Goal: Check status: Check status

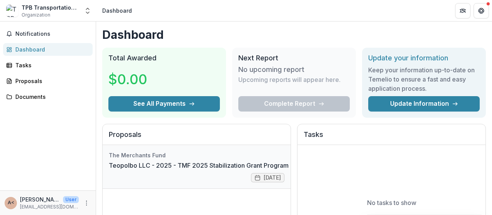
click at [198, 170] on link "Teopolbo LLC - 2025 - TMF 2025 Stabilization Grant Program" at bounding box center [199, 165] width 180 height 9
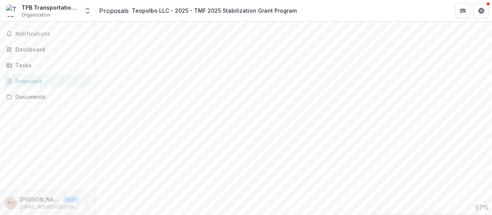
scroll to position [483, 0]
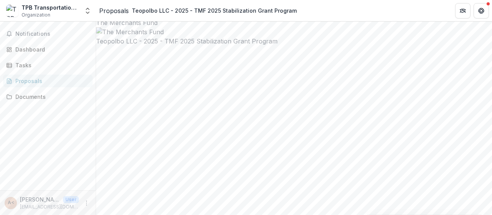
scroll to position [0, 0]
click at [31, 46] on div "Dashboard" at bounding box center [50, 49] width 71 height 8
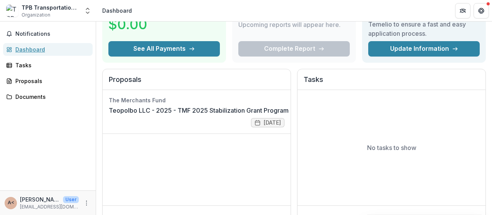
scroll to position [49, 0]
